Goal: Transaction & Acquisition: Book appointment/travel/reservation

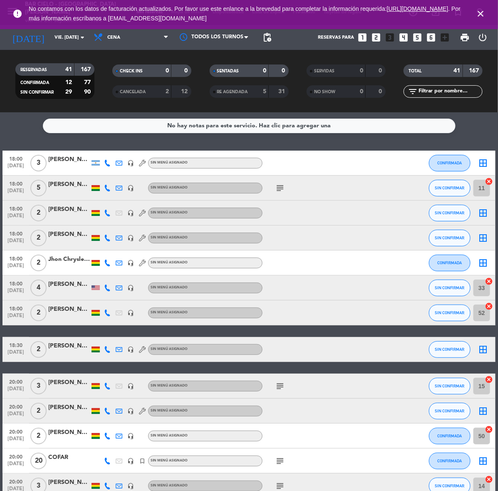
click at [372, 36] on icon "looks_two" at bounding box center [376, 37] width 11 height 11
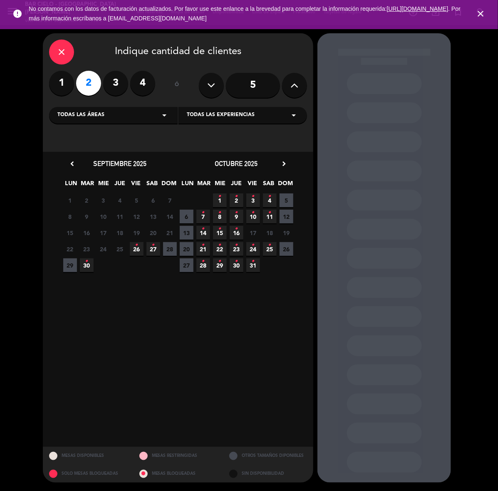
click at [273, 198] on span "4 •" at bounding box center [270, 200] width 14 height 14
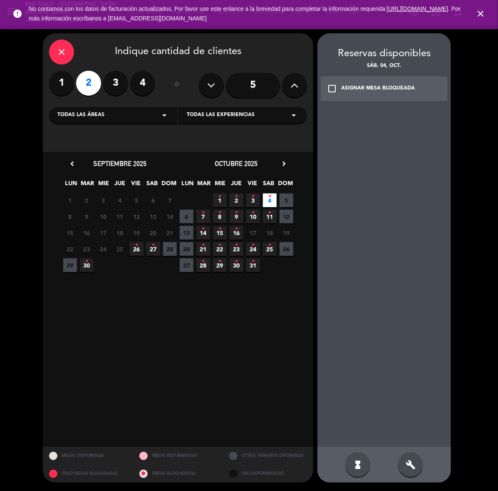
click at [419, 467] on div "build" at bounding box center [410, 464] width 25 height 25
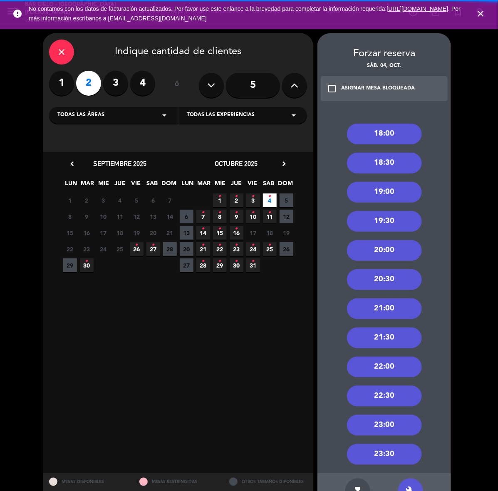
click at [396, 128] on div "18:00" at bounding box center [384, 134] width 75 height 21
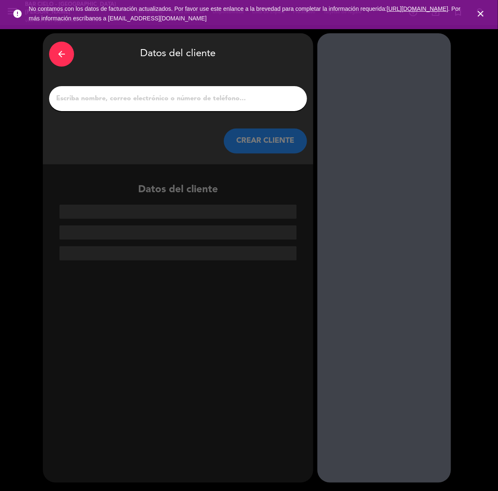
click at [183, 91] on div at bounding box center [178, 98] width 258 height 25
click at [184, 99] on input "1" at bounding box center [177, 99] width 245 height 12
paste input "[PERSON_NAME]"
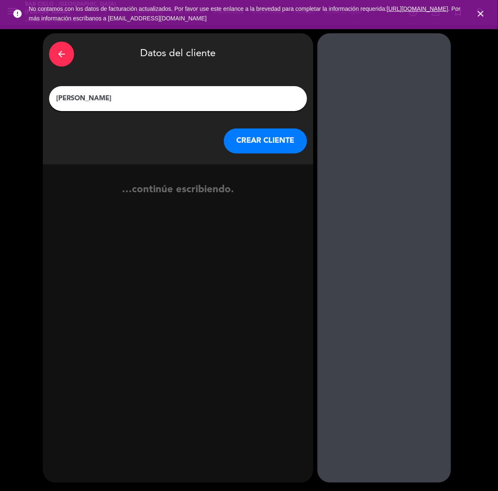
type input "[PERSON_NAME]"
click at [245, 144] on button "CREAR CLIENTE" at bounding box center [265, 141] width 83 height 25
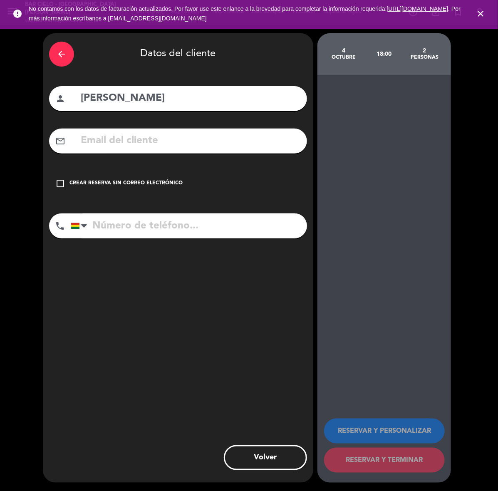
click at [245, 144] on input "text" at bounding box center [190, 140] width 221 height 17
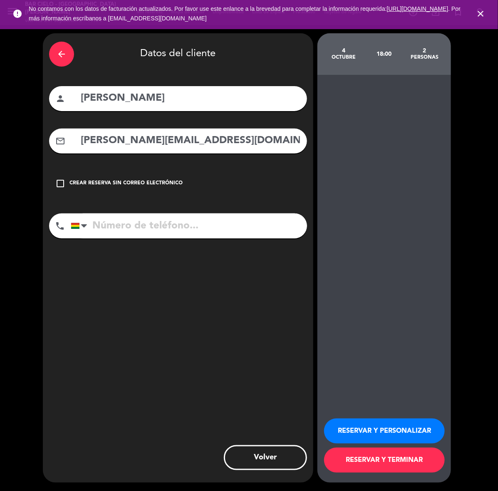
type input "[PERSON_NAME][EMAIL_ADDRESS][DOMAIN_NAME]"
click at [236, 227] on input "tel" at bounding box center [189, 225] width 236 height 25
paste input "[PHONE_NUMBER]"
type input "[PHONE_NUMBER]"
click at [369, 429] on button "RESERVAR Y PERSONALIZAR" at bounding box center [384, 430] width 121 height 25
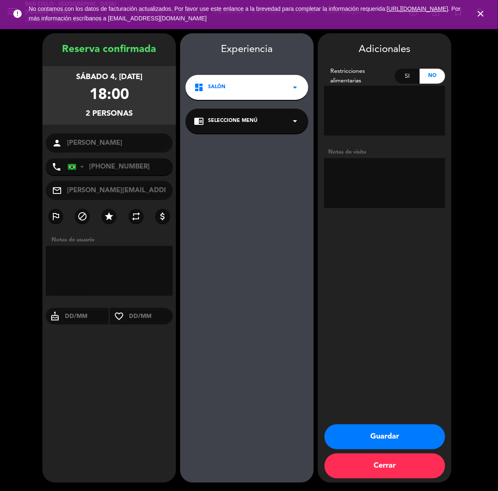
click at [403, 441] on button "Guardar" at bounding box center [384, 436] width 121 height 25
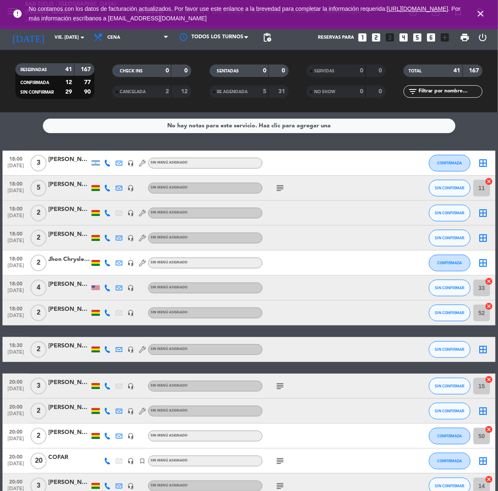
click at [475, 13] on span "close" at bounding box center [480, 13] width 22 height 22
click at [475, 13] on icon "close" at bounding box center [480, 14] width 10 height 10
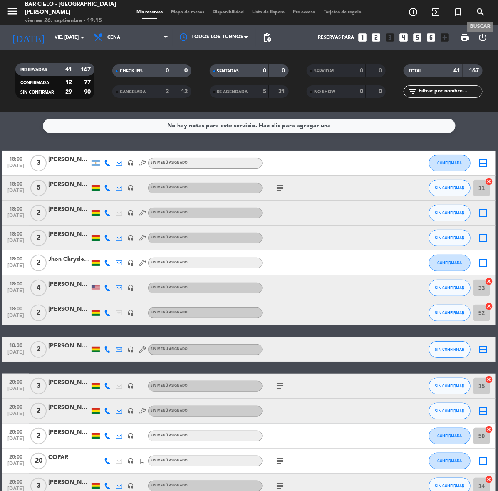
click at [475, 13] on icon "search" at bounding box center [480, 12] width 10 height 10
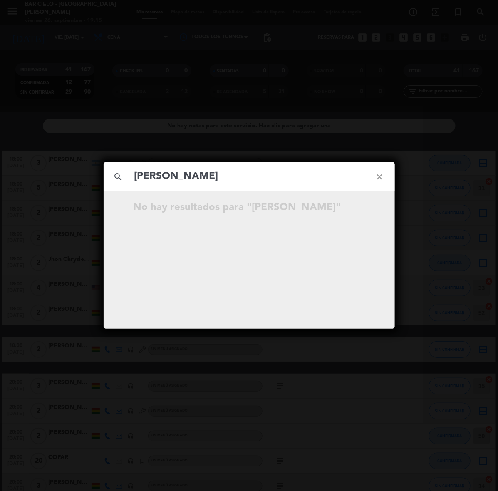
type input "[PERSON_NAME]"
click at [76, 421] on div "search [PERSON_NAME] close No hay resultados para "[PERSON_NAME]"" at bounding box center [249, 245] width 498 height 491
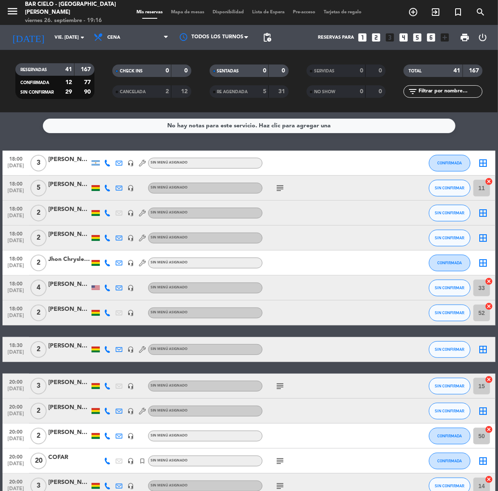
click at [38, 48] on div "[DATE] vie. [DATE] arrow_drop_down" at bounding box center [47, 37] width 83 height 25
click at [50, 42] on input "vie. [DATE]" at bounding box center [81, 38] width 62 height 14
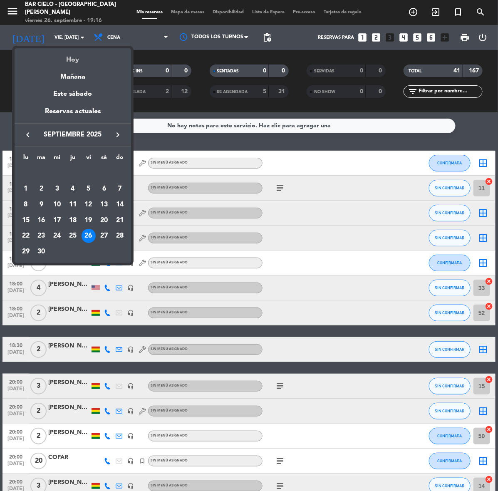
click at [68, 57] on div "Hoy" at bounding box center [73, 56] width 116 height 17
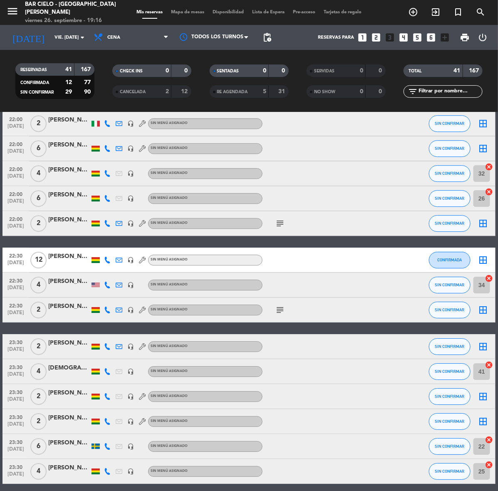
scroll to position [794, 0]
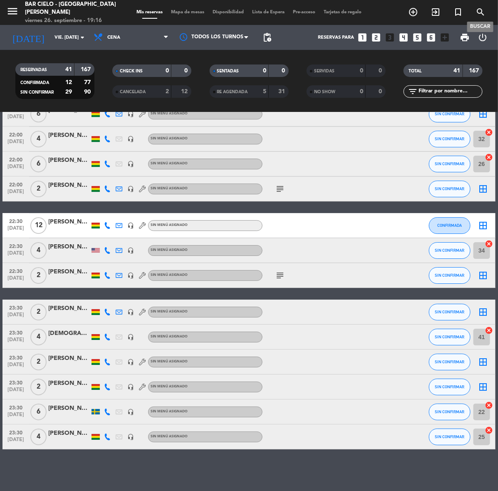
click at [481, 9] on icon "search" at bounding box center [480, 12] width 10 height 10
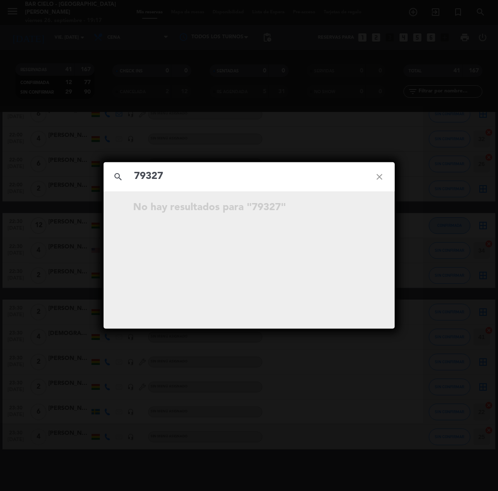
type input "79327"
